Goal: Navigation & Orientation: Find specific page/section

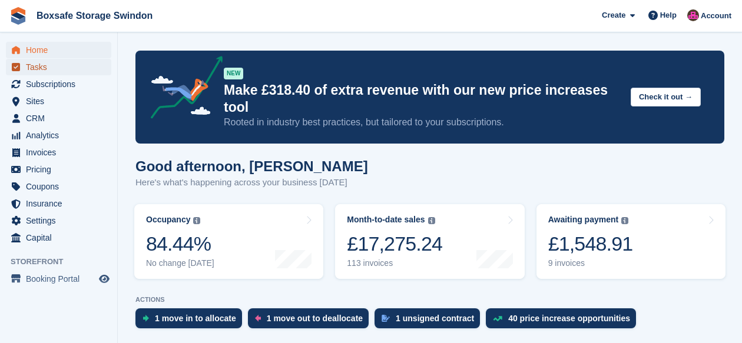
click at [27, 72] on span "Tasks" at bounding box center [61, 67] width 71 height 16
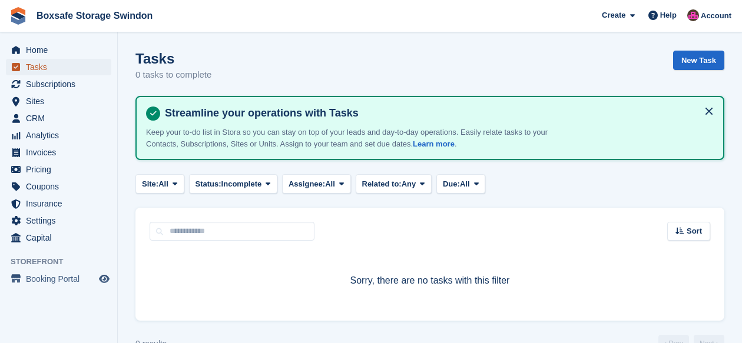
click at [44, 63] on span "Tasks" at bounding box center [61, 67] width 71 height 16
click at [40, 54] on span "Home" at bounding box center [61, 50] width 71 height 16
